Goal: Task Accomplishment & Management: Complete application form

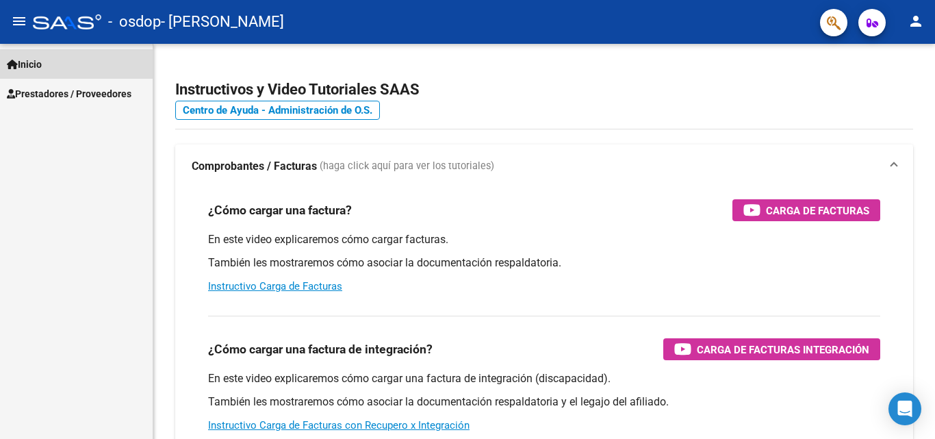
click at [58, 64] on link "Inicio" at bounding box center [76, 63] width 153 height 29
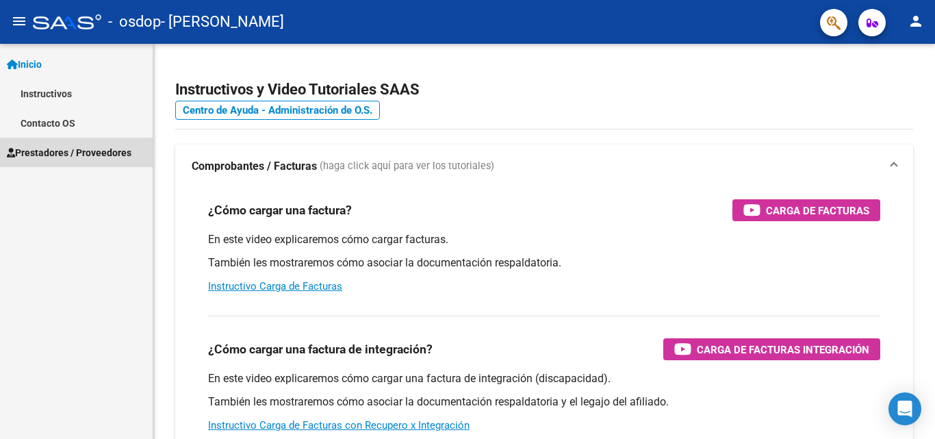
click at [55, 147] on span "Prestadores / Proveedores" at bounding box center [69, 152] width 125 height 15
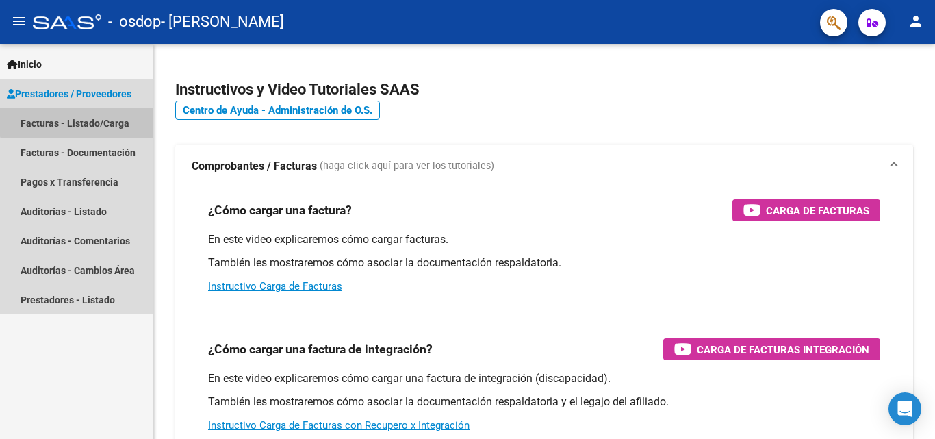
click at [81, 118] on link "Facturas - Listado/Carga" at bounding box center [76, 122] width 153 height 29
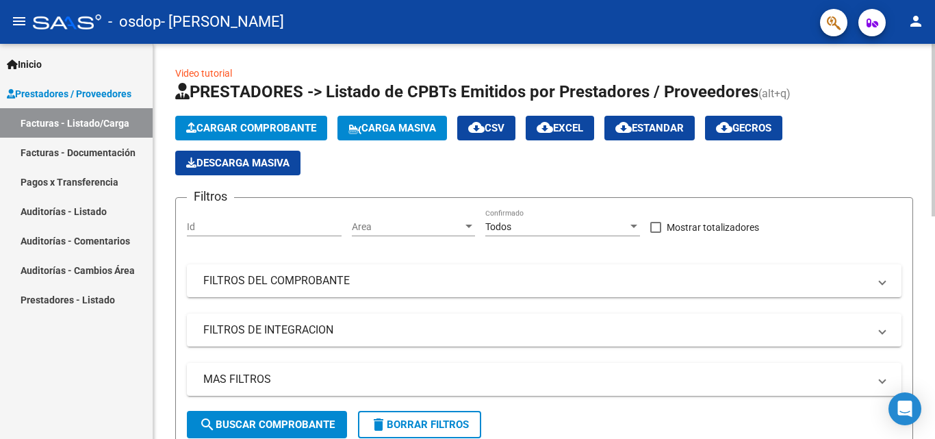
click at [935, 76] on div at bounding box center [933, 130] width 3 height 173
click at [249, 129] on span "Cargar Comprobante" at bounding box center [251, 128] width 130 height 12
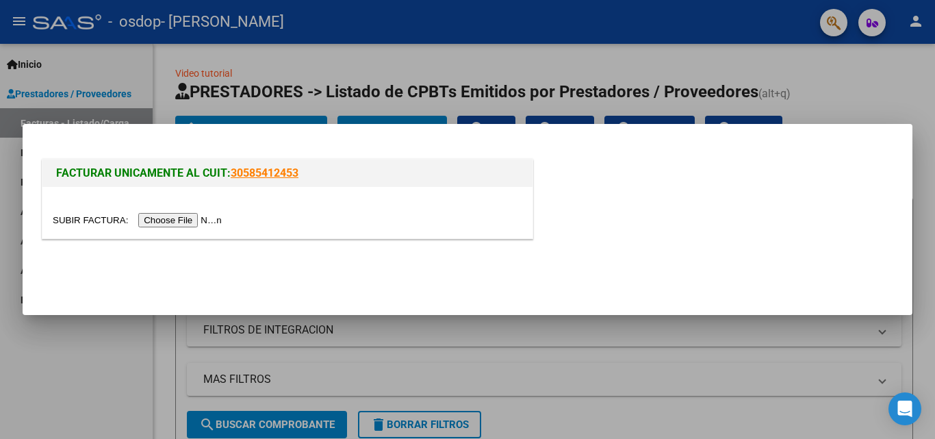
click at [202, 218] on input "file" at bounding box center [139, 220] width 173 height 14
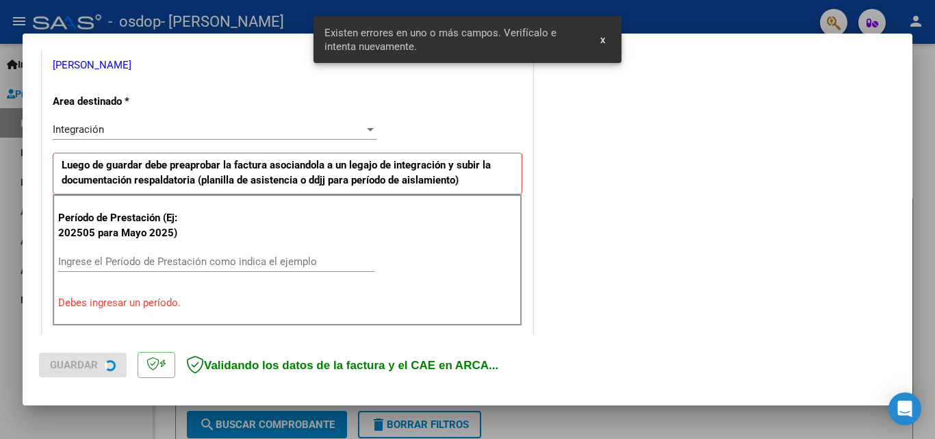
scroll to position [309, 0]
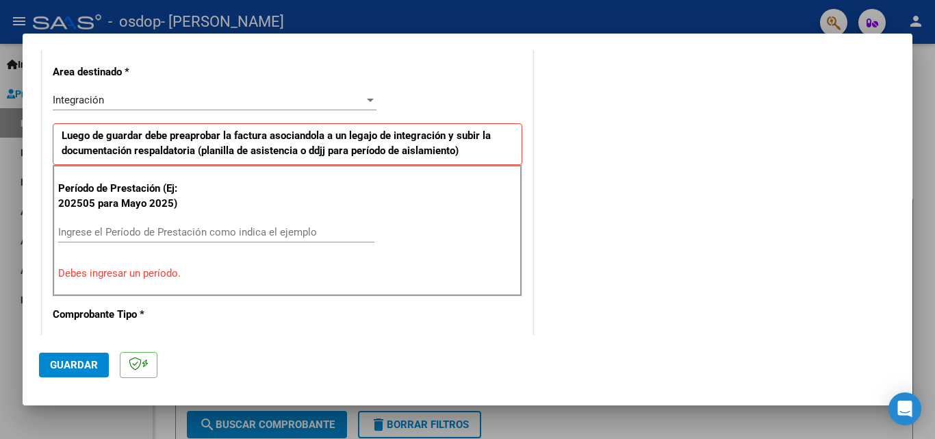
click at [121, 231] on input "Ingrese el Período de Prestación como indica el ejemplo" at bounding box center [216, 232] width 316 height 12
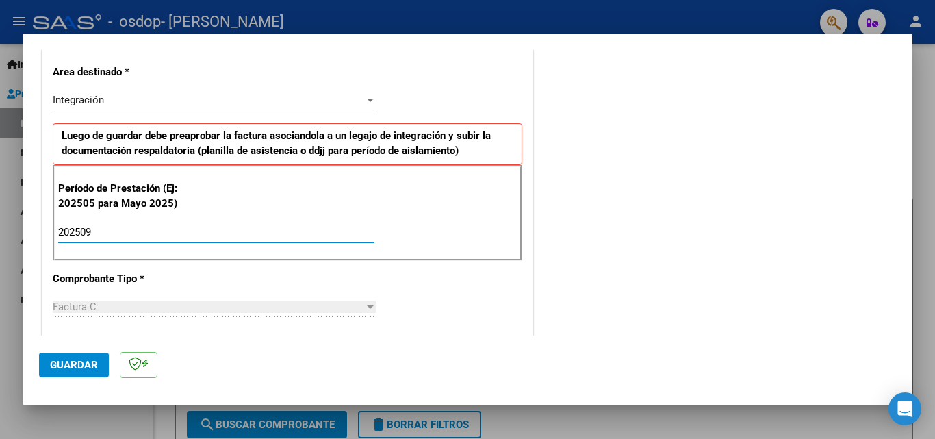
type input "202509"
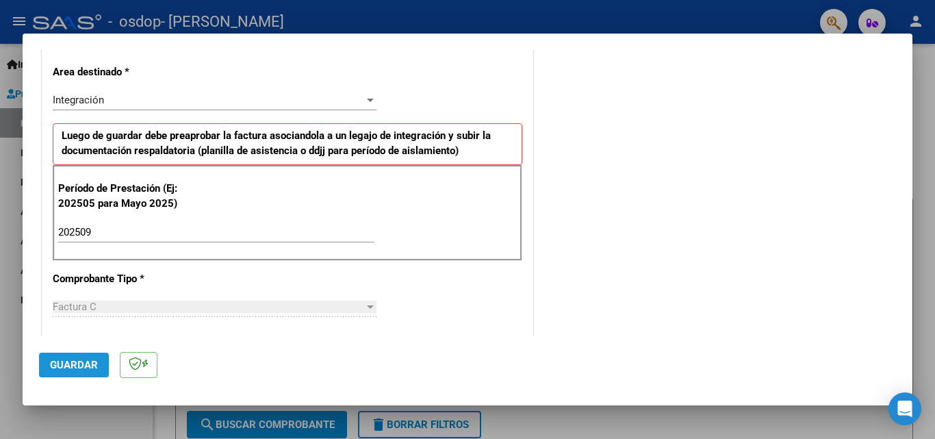
click at [90, 368] on span "Guardar" at bounding box center [74, 365] width 48 height 12
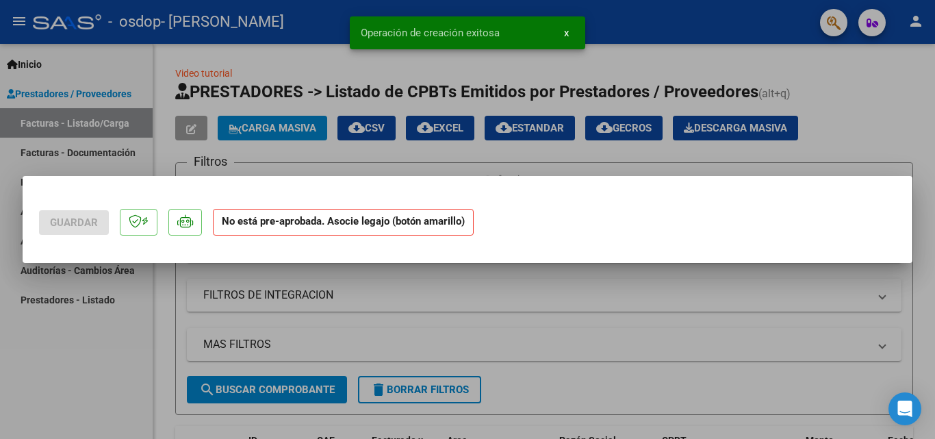
scroll to position [0, 0]
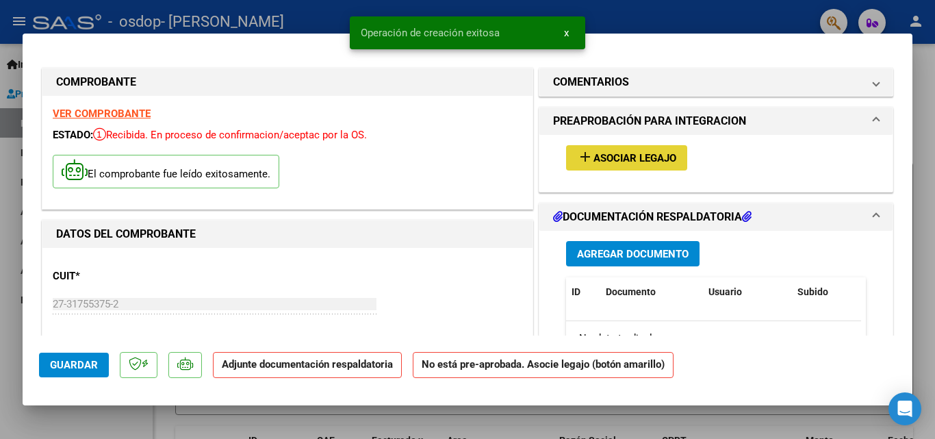
click at [616, 153] on span "Asociar Legajo" at bounding box center [635, 158] width 83 height 12
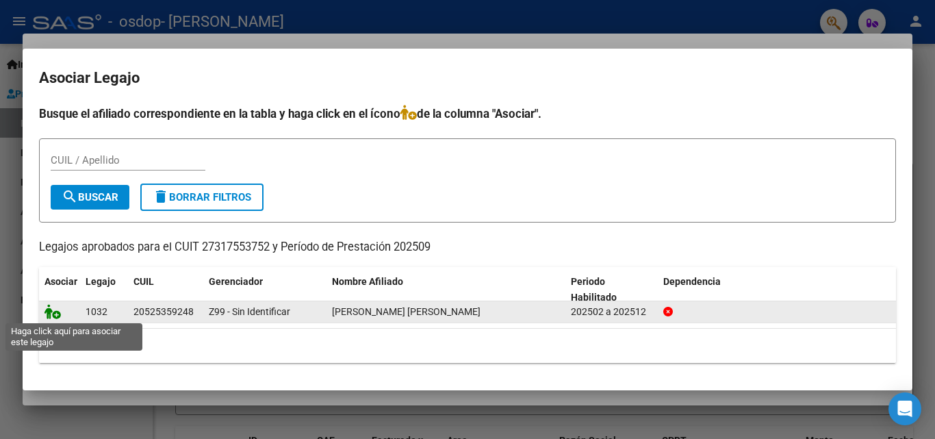
click at [47, 312] on icon at bounding box center [53, 311] width 16 height 15
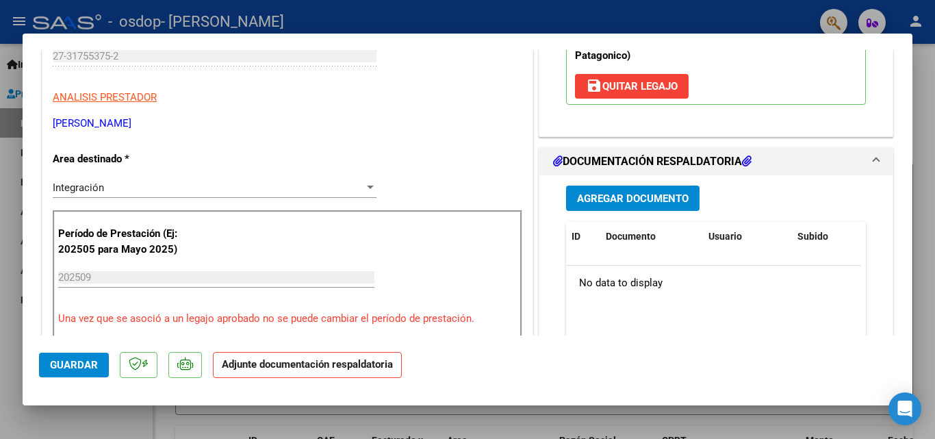
scroll to position [251, 0]
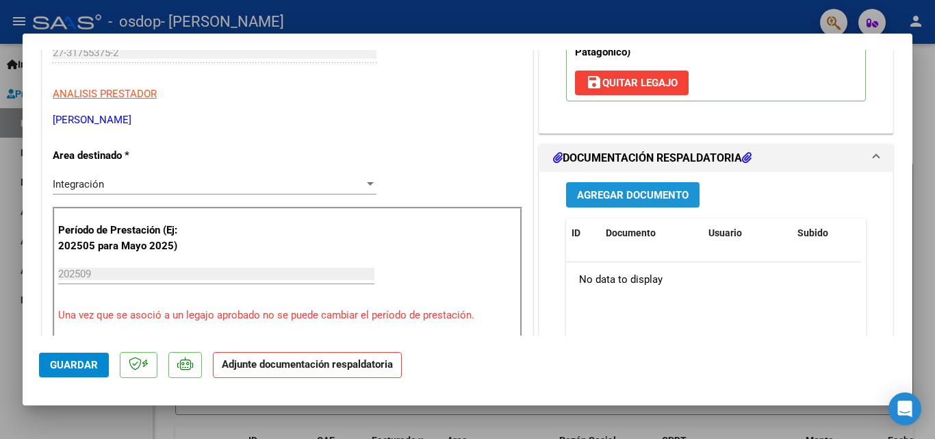
click at [618, 197] on span "Agregar Documento" at bounding box center [633, 195] width 112 height 12
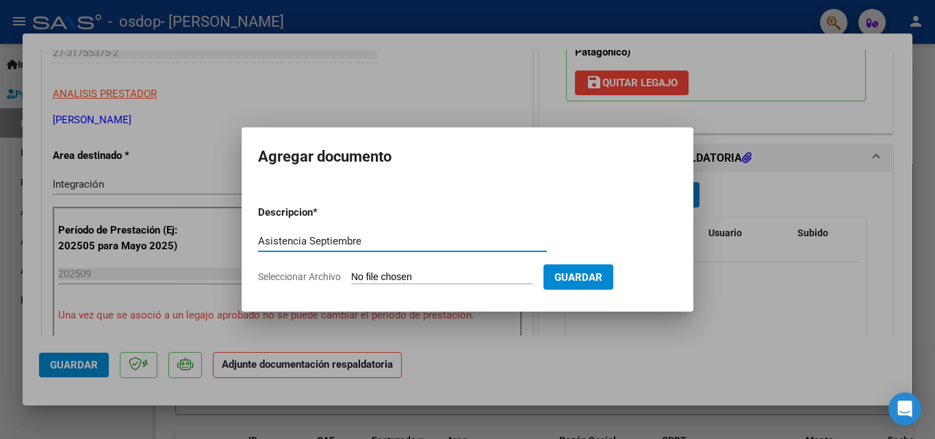
type input "Asistencia Septiembre"
click at [362, 275] on input "Seleccionar Archivo" at bounding box center [441, 277] width 181 height 13
type input "C:\fakepath\Nacho septiembrr 2025.jpeg"
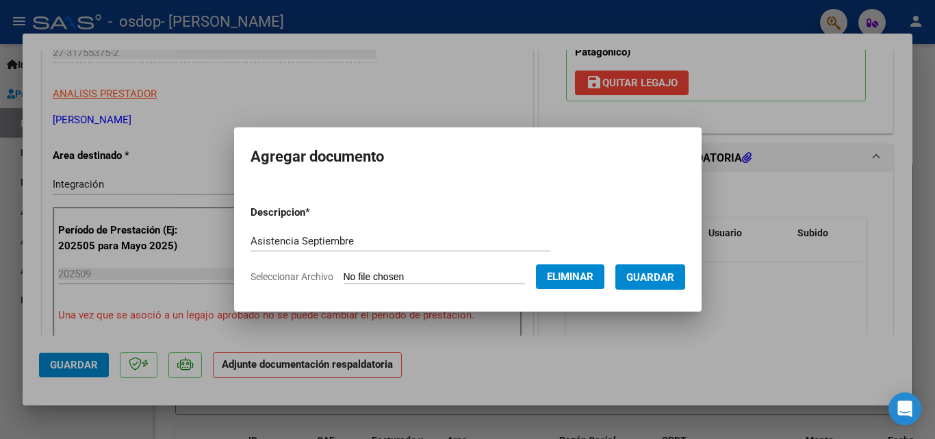
click at [652, 279] on span "Guardar" at bounding box center [650, 277] width 48 height 12
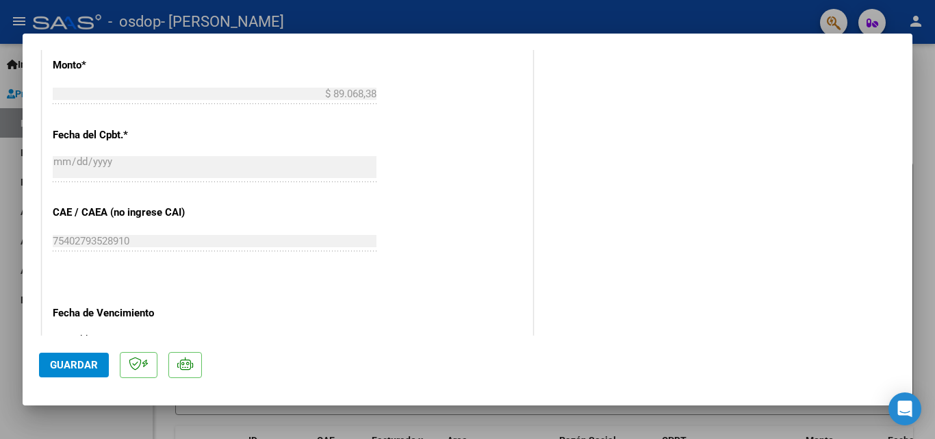
scroll to position [757, 0]
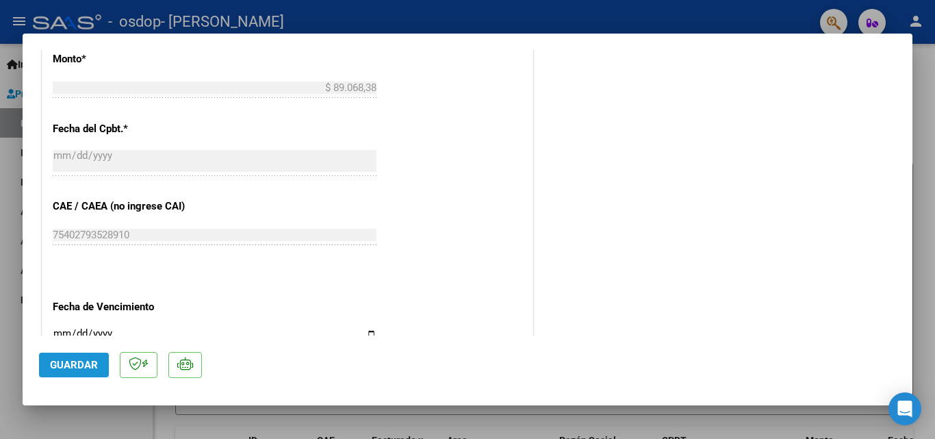
click at [79, 364] on span "Guardar" at bounding box center [74, 365] width 48 height 12
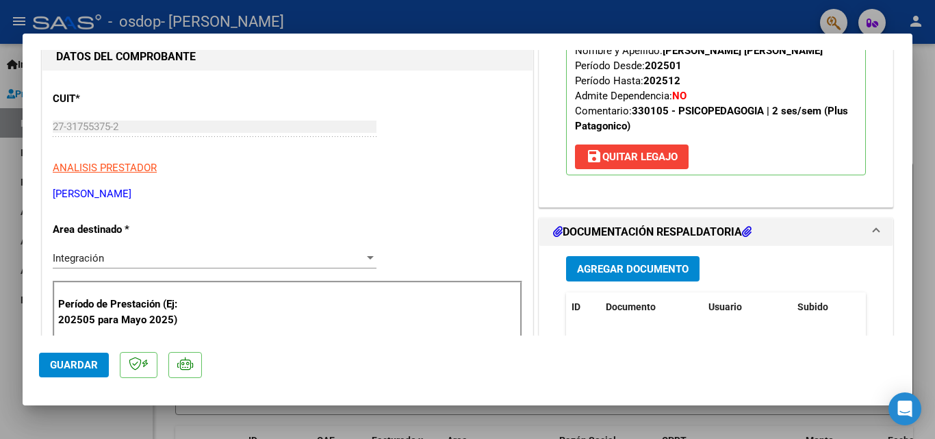
scroll to position [168, 0]
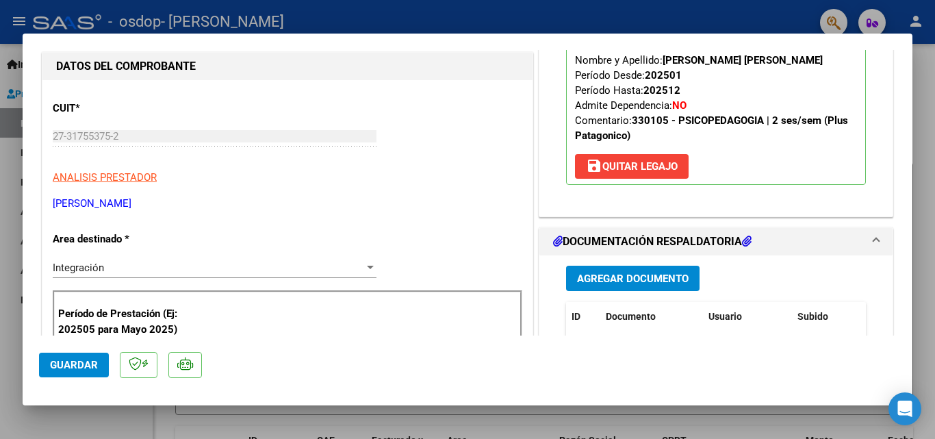
click at [928, 138] on div at bounding box center [467, 219] width 935 height 439
type input "$ 0,00"
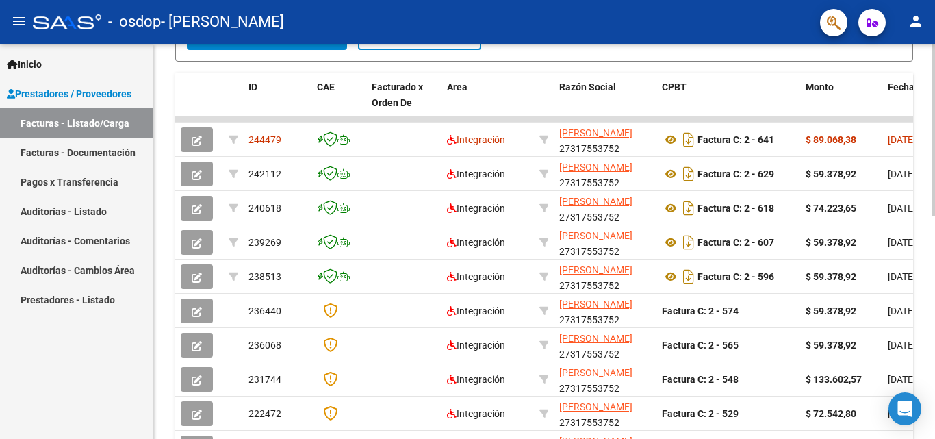
scroll to position [387, 0]
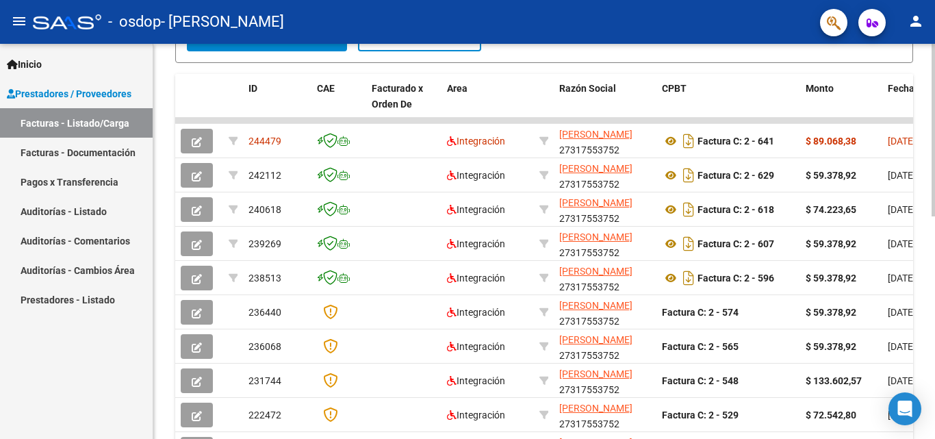
click at [935, 307] on div at bounding box center [933, 303] width 3 height 173
